Goal: Task Accomplishment & Management: Manage account settings

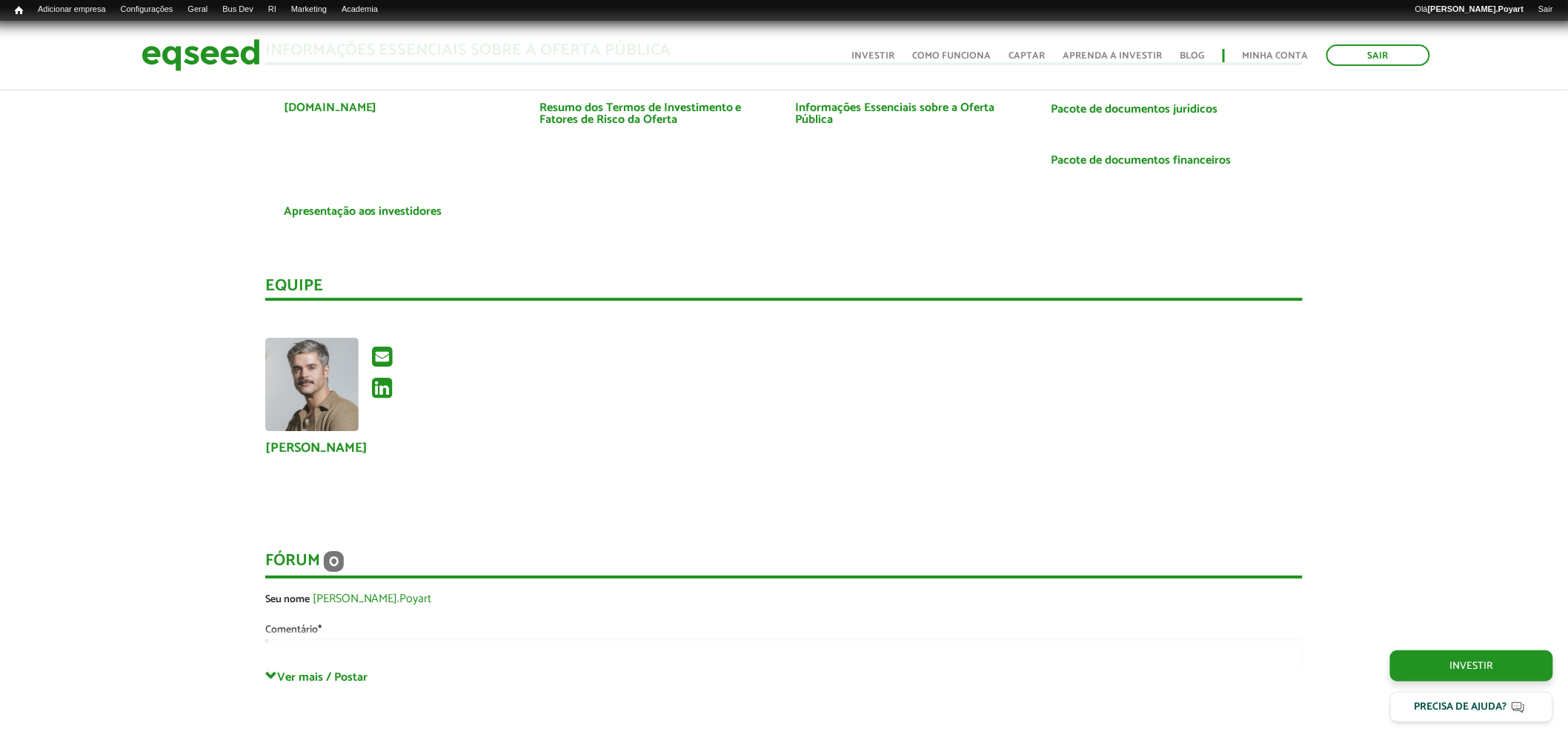
scroll to position [1975, 0]
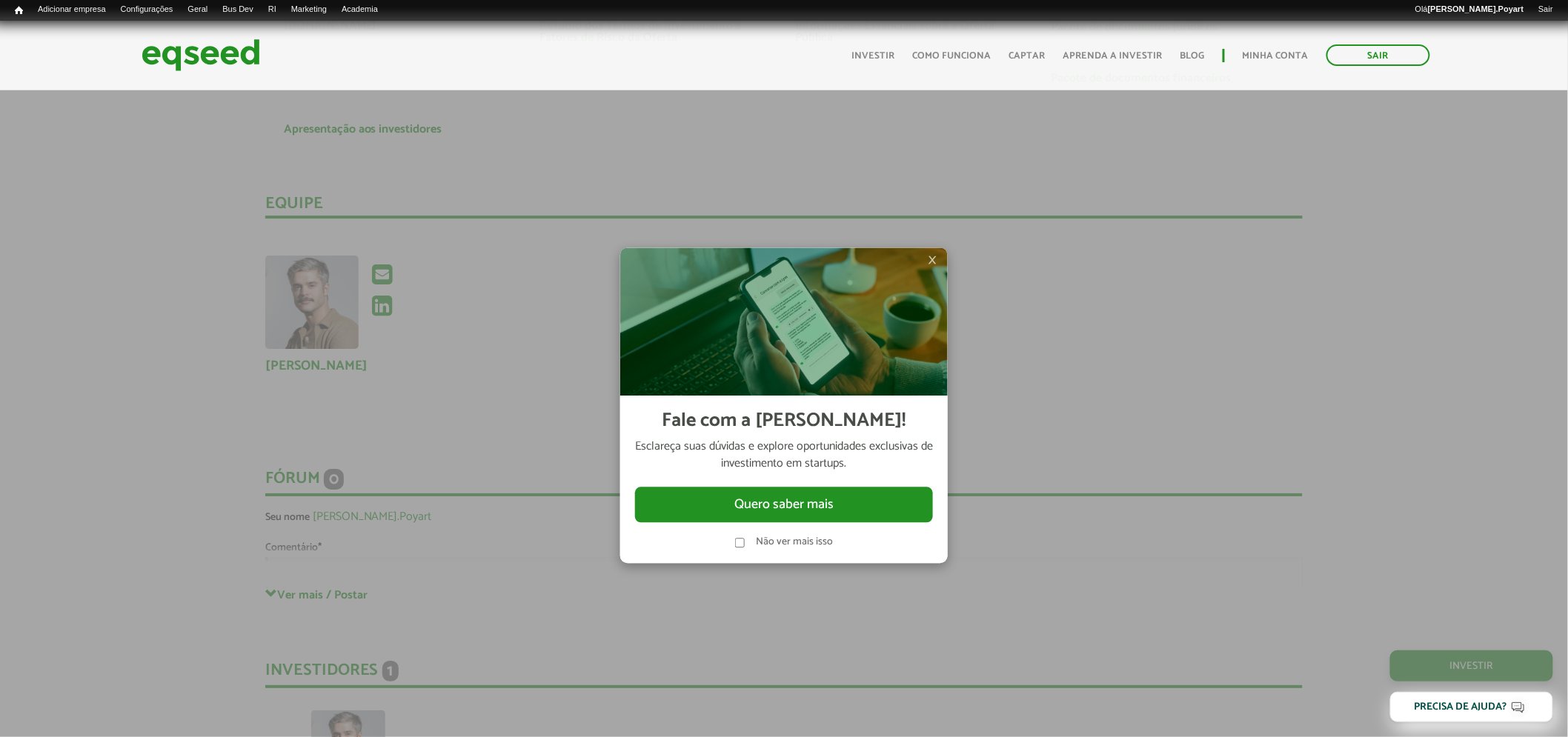
click at [929, 260] on span "×" at bounding box center [932, 259] width 9 height 17
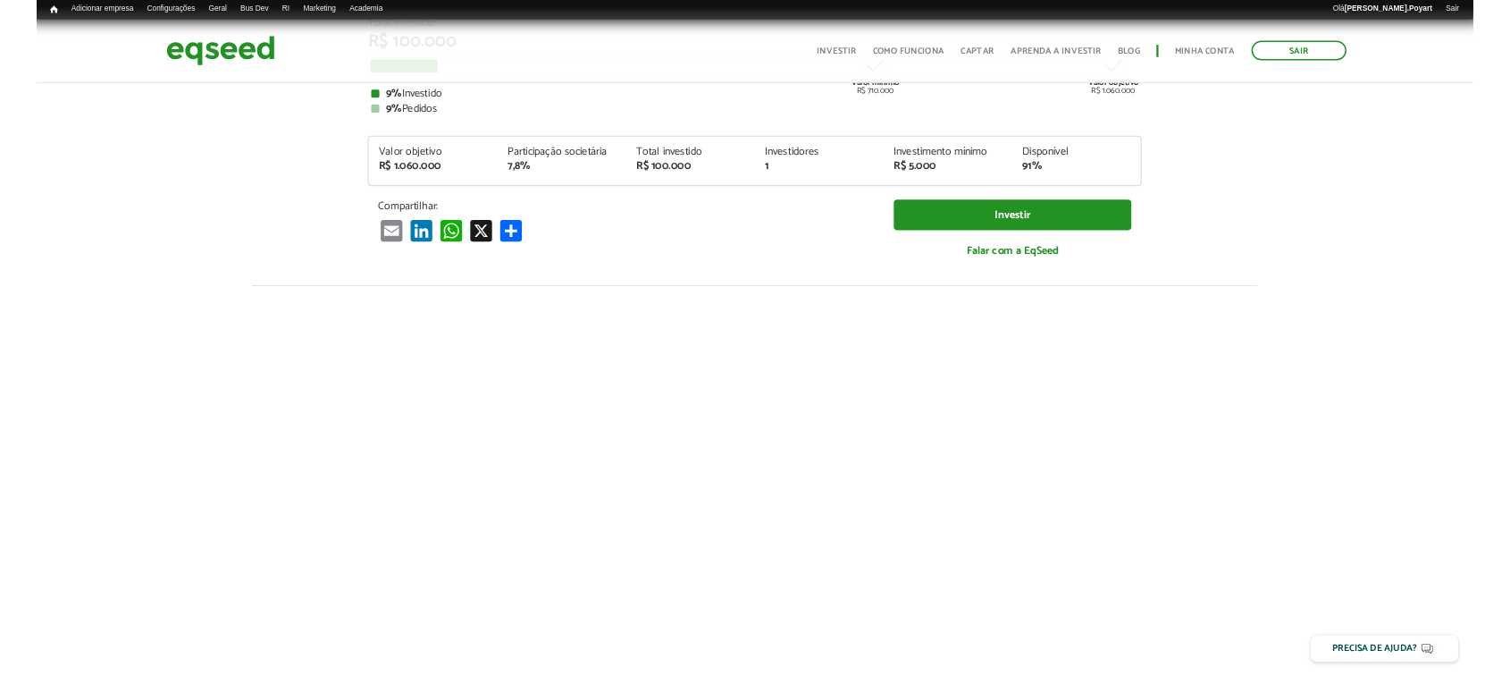
scroll to position [0, 0]
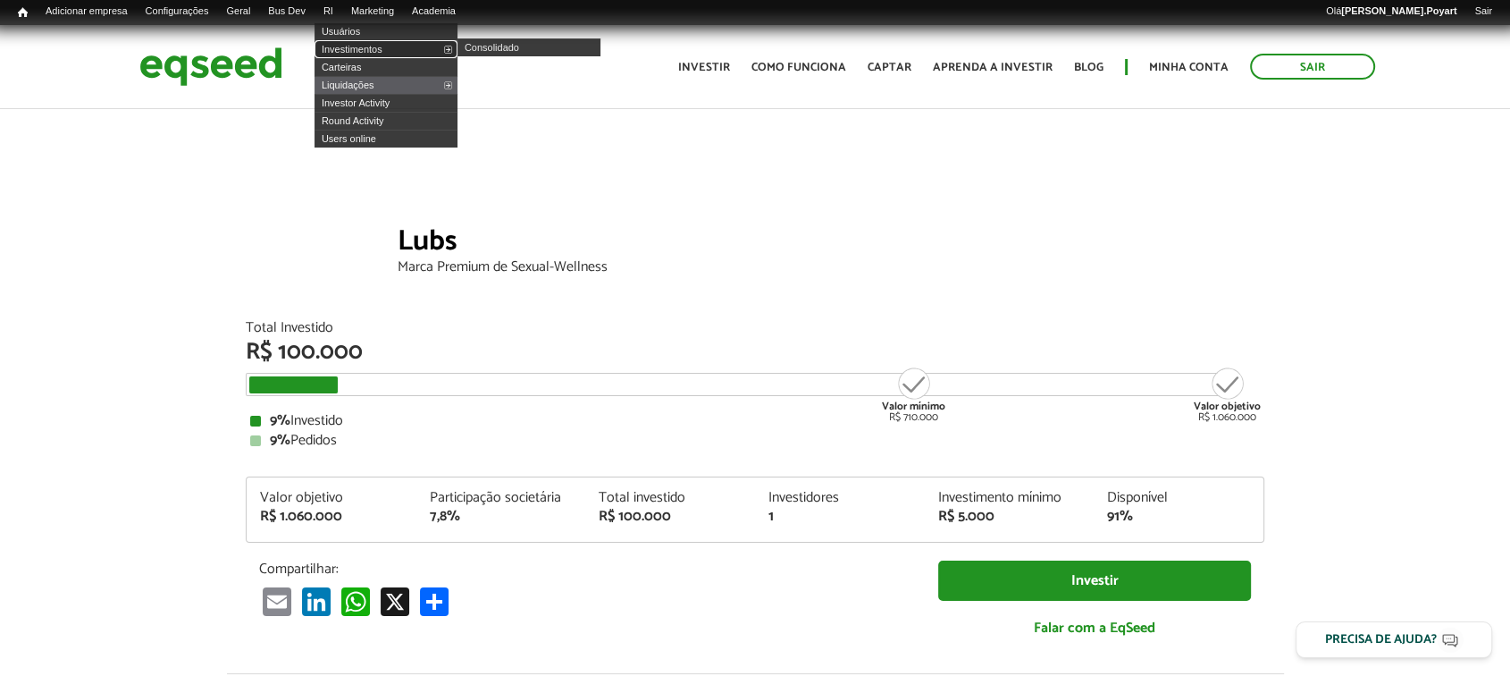
click at [363, 48] on link "Investimentos" at bounding box center [386, 49] width 143 height 18
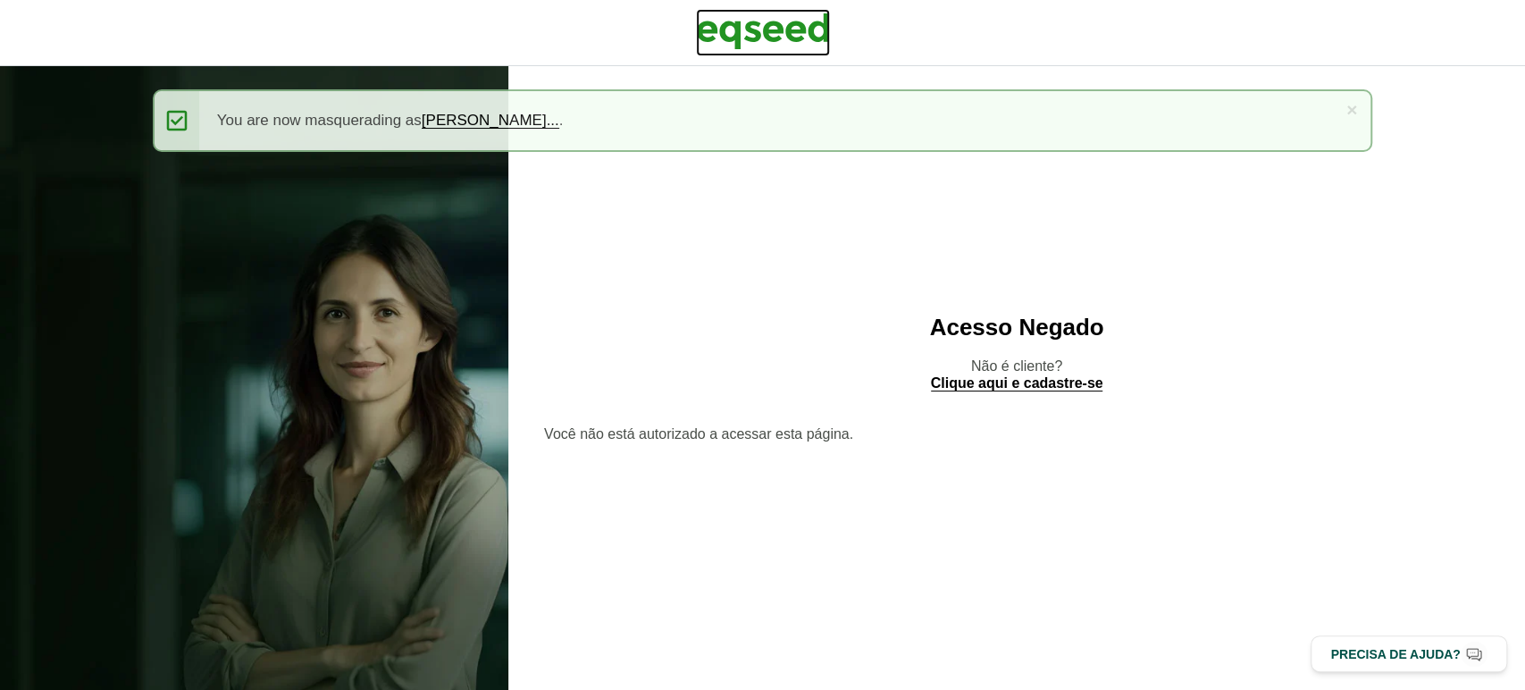
click at [756, 31] on img at bounding box center [763, 31] width 134 height 45
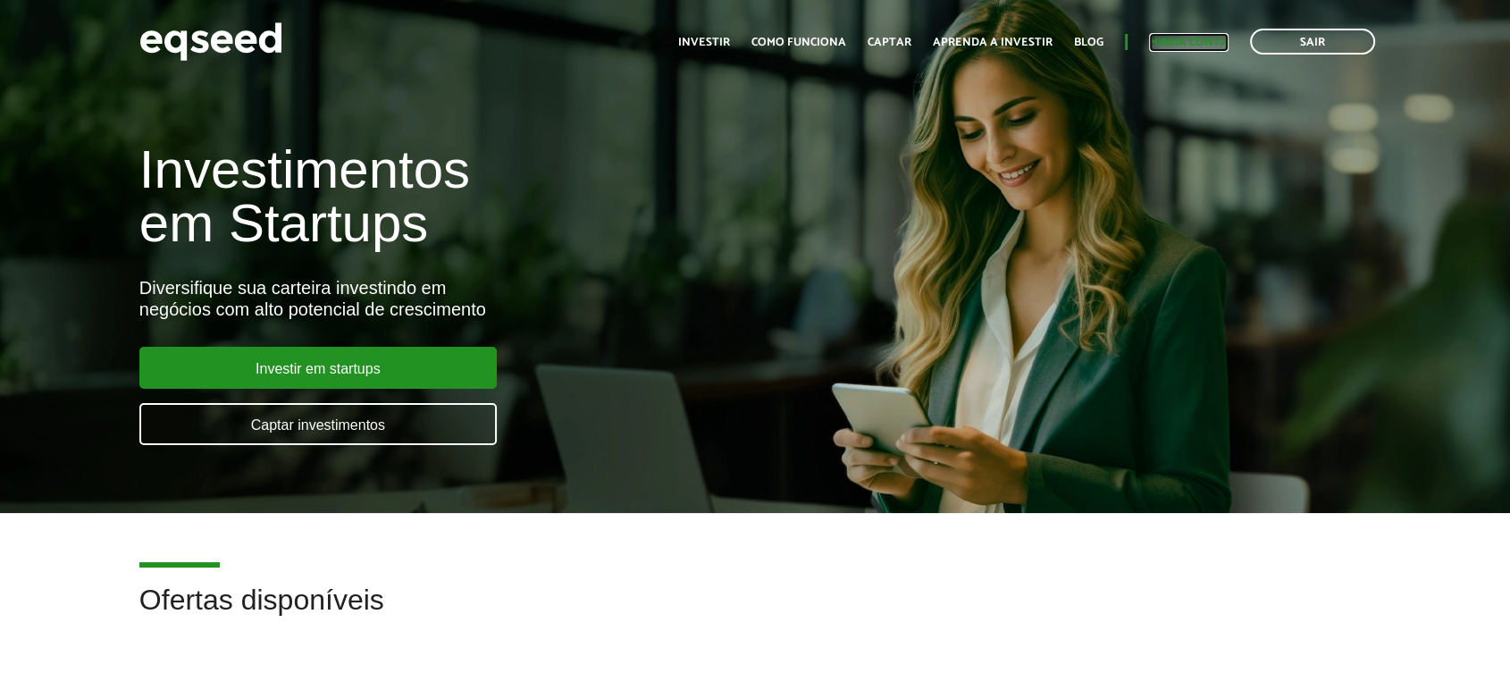
click at [1193, 44] on link "Minha conta" at bounding box center [1189, 43] width 80 height 12
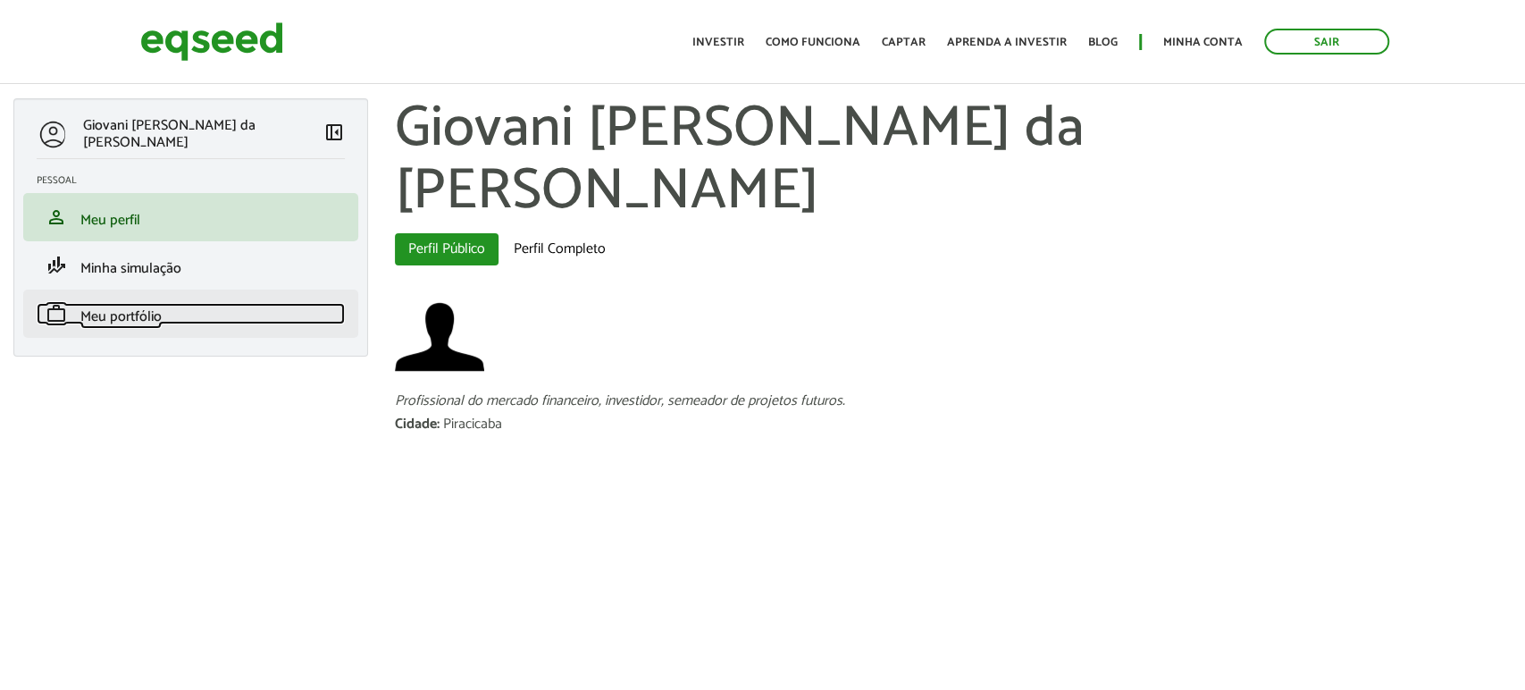
click at [84, 316] on span "Meu portfólio" at bounding box center [120, 317] width 81 height 24
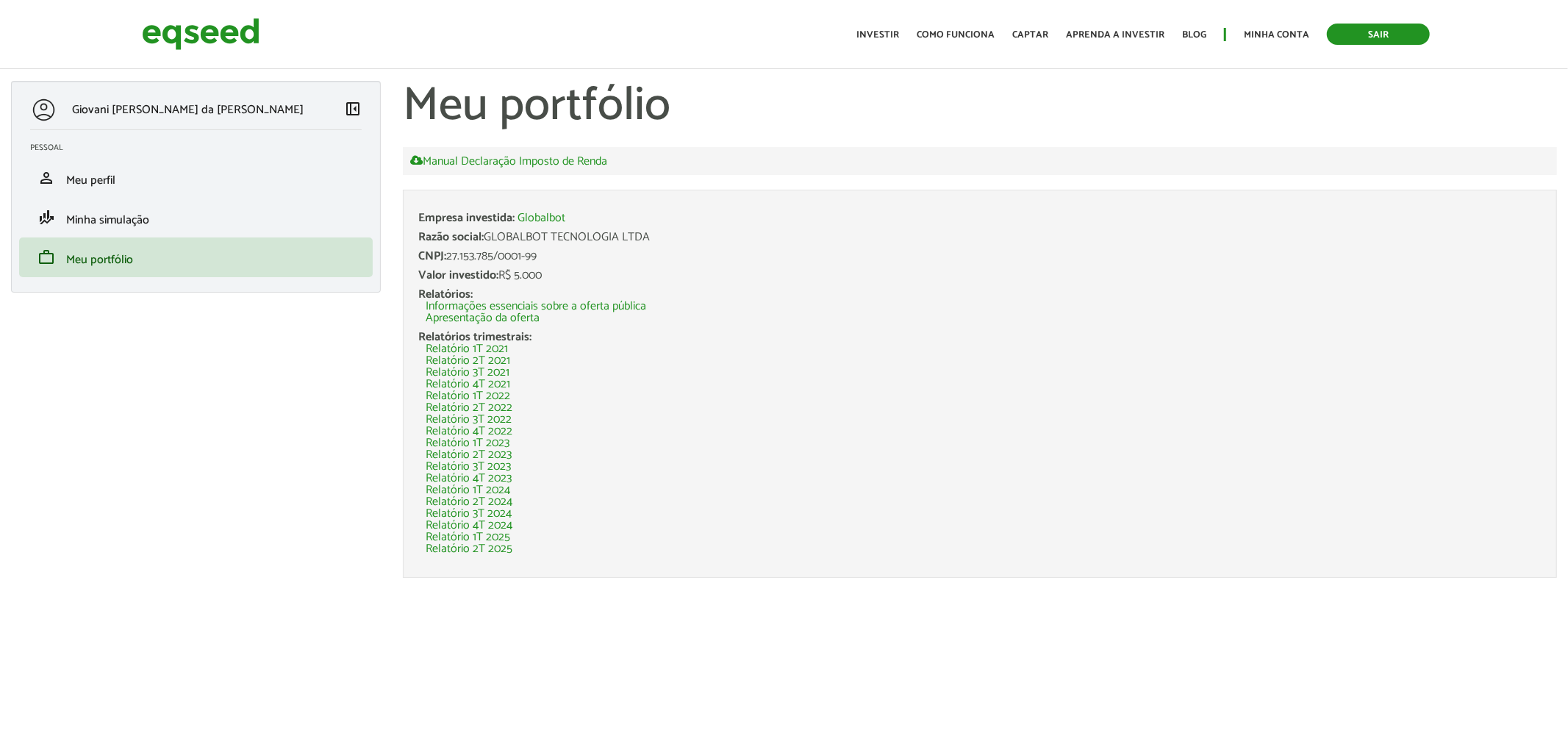
click at [1241, 26] on link "Sair" at bounding box center [1378, 35] width 103 height 21
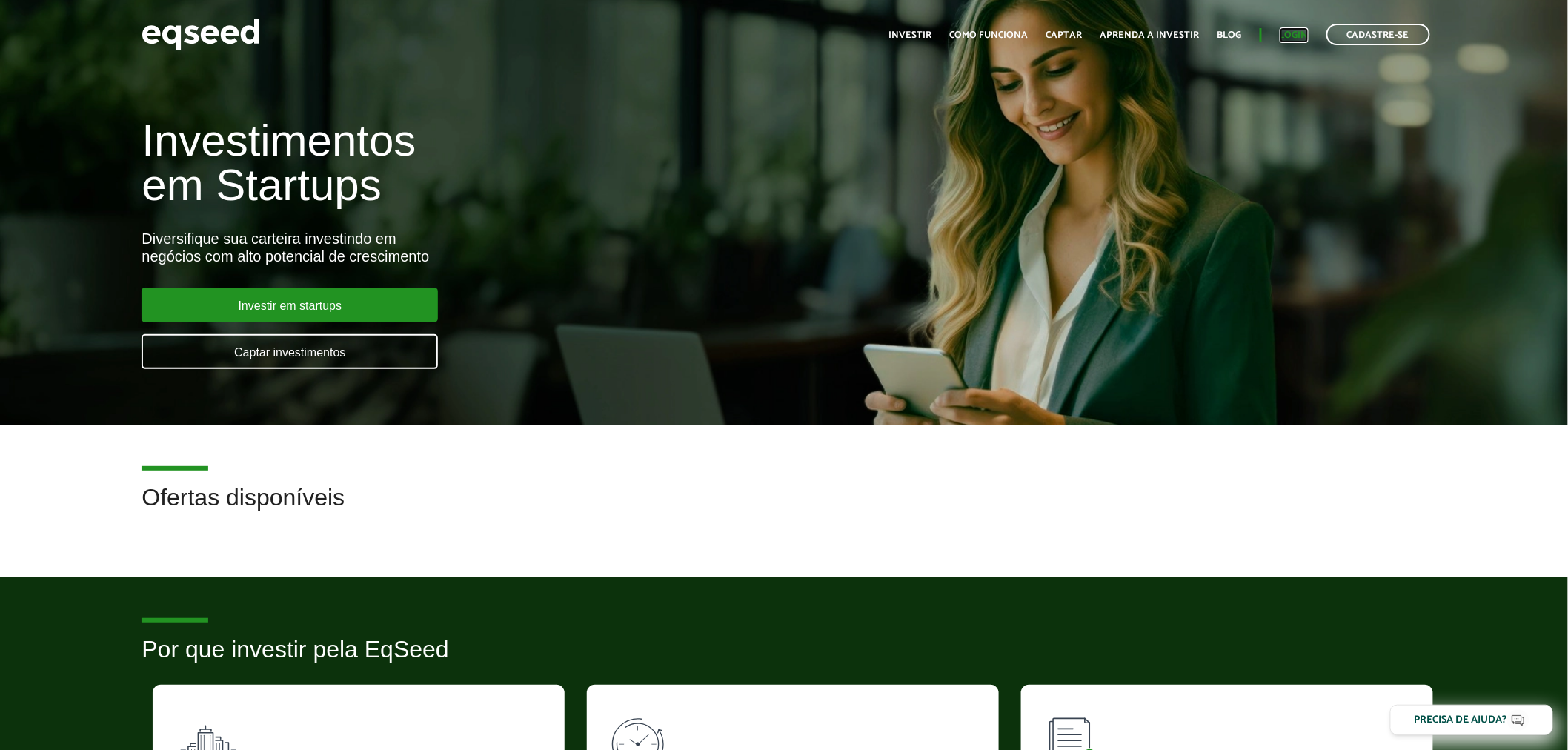
click at [1298, 38] on link "Login" at bounding box center [1294, 36] width 29 height 10
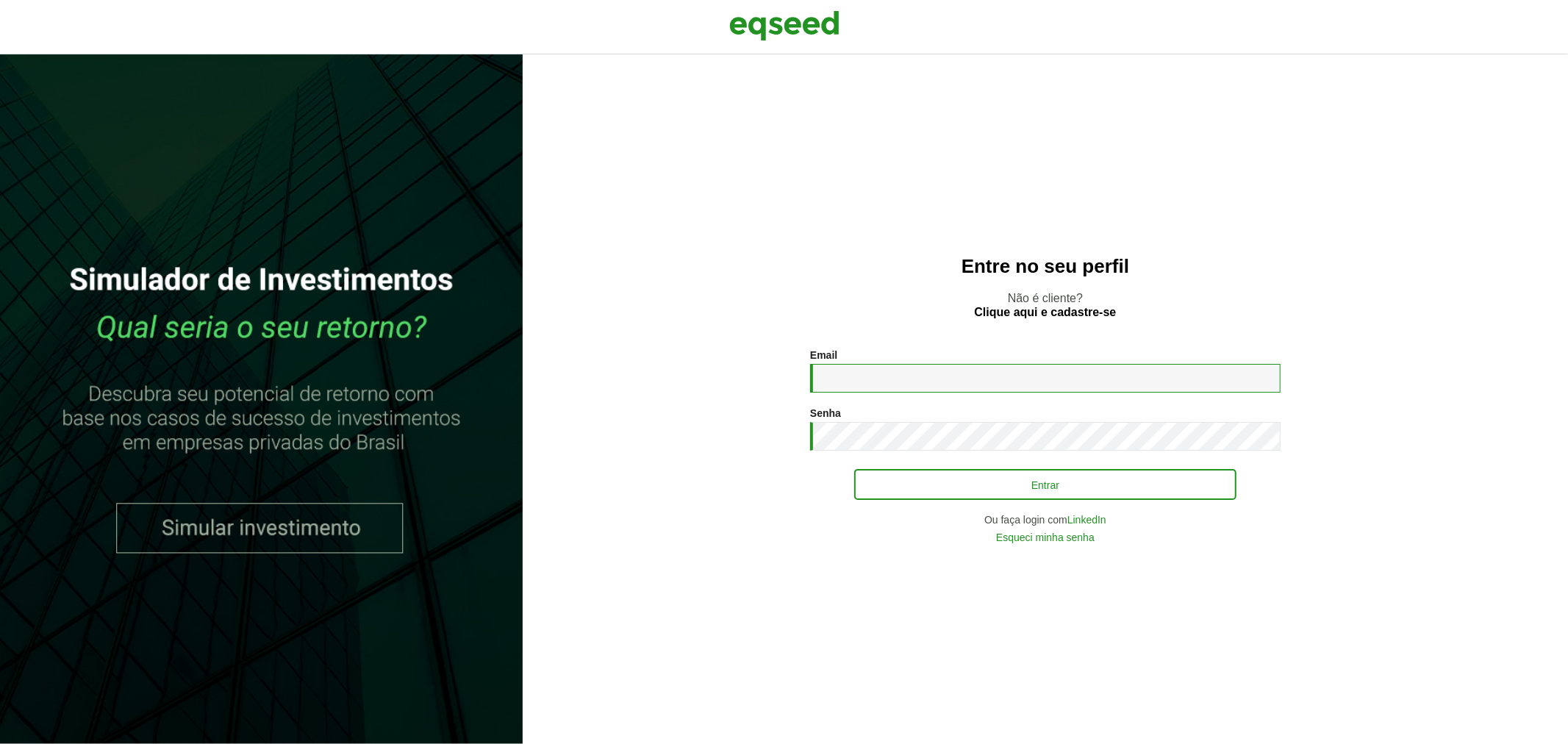
type input "**********"
click at [975, 483] on button "Entrar" at bounding box center [1045, 485] width 383 height 28
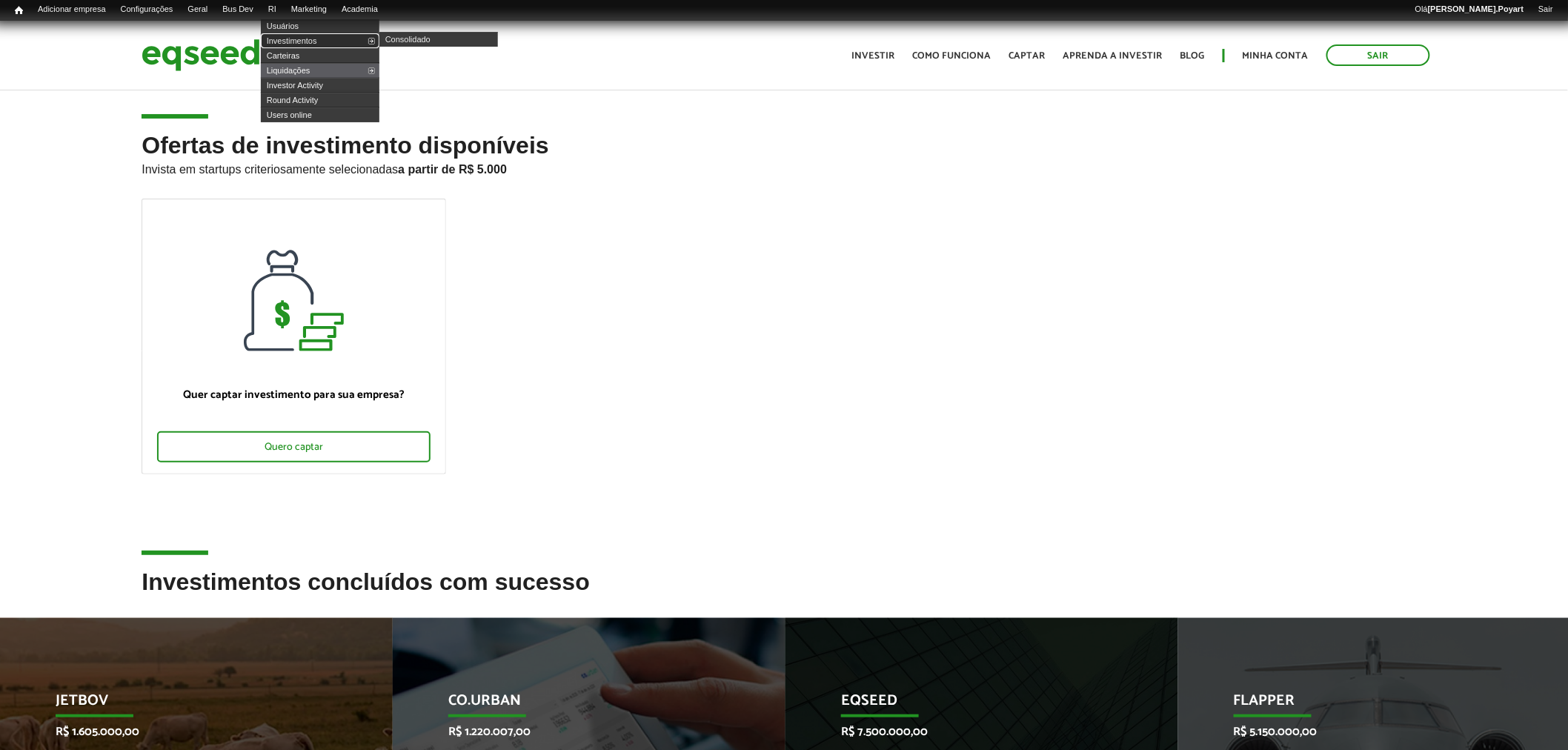
click at [301, 35] on link "Investimentos" at bounding box center [320, 41] width 119 height 15
